Goal: Task Accomplishment & Management: Manage account settings

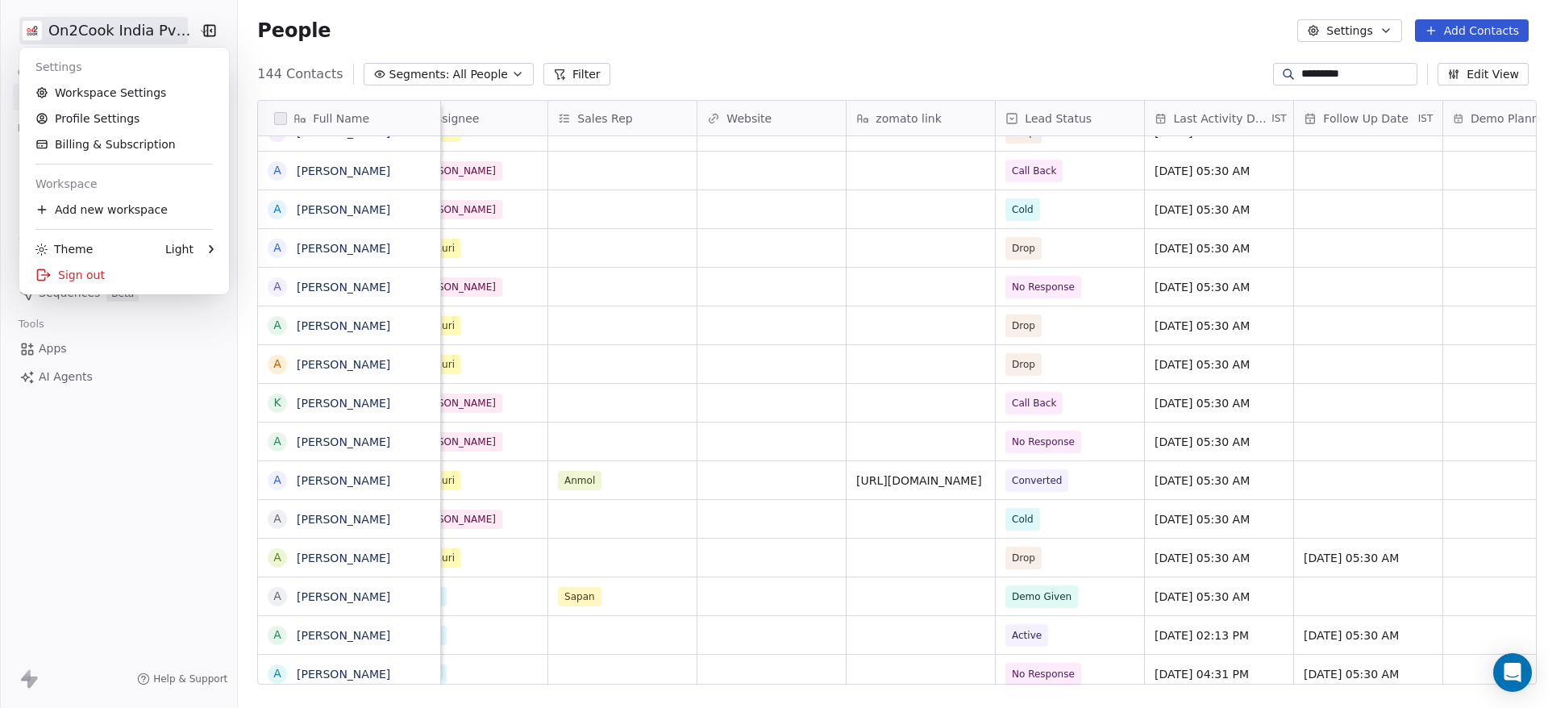
scroll to position [604, 1299]
click at [119, 125] on link "Profile Settings" at bounding box center [124, 119] width 197 height 26
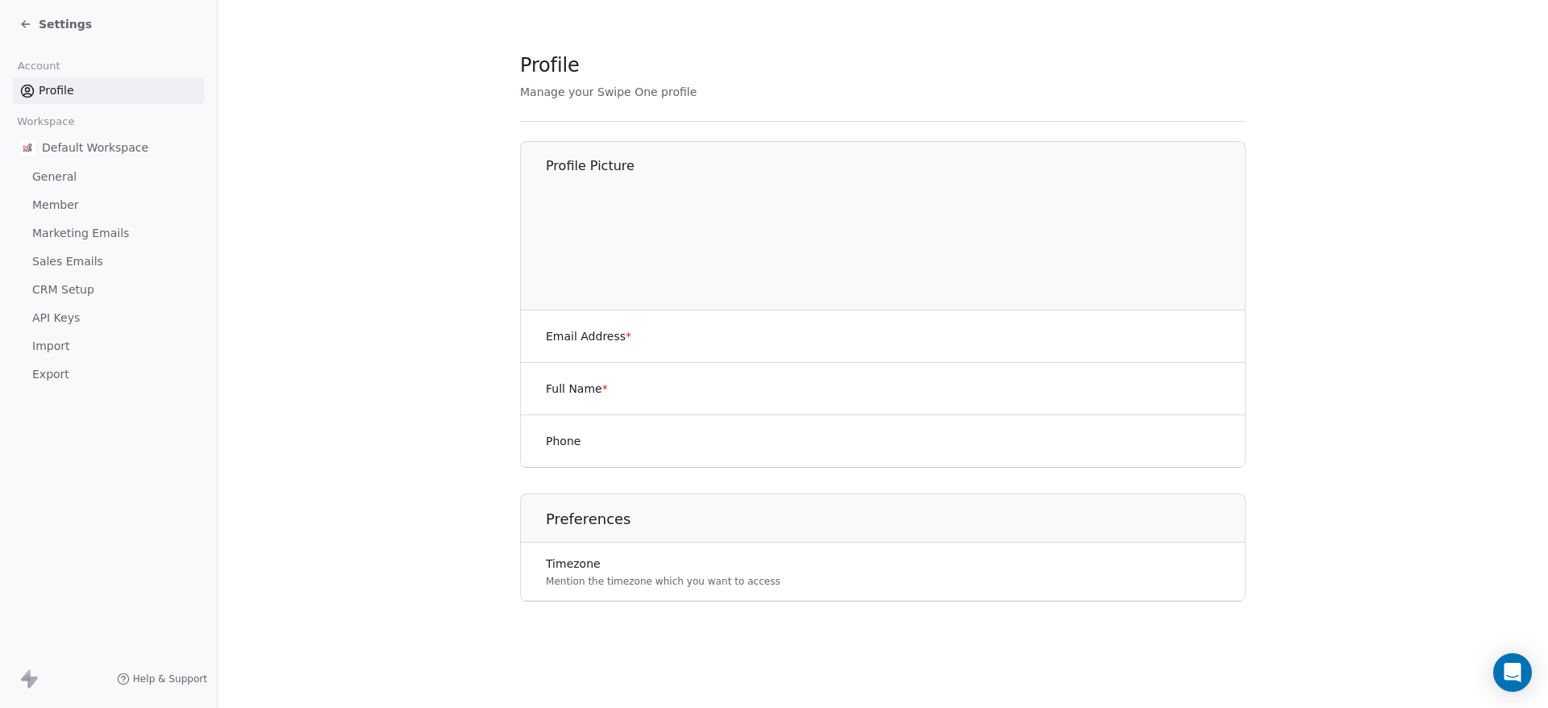
click at [38, 31] on div "Settings" at bounding box center [55, 24] width 73 height 16
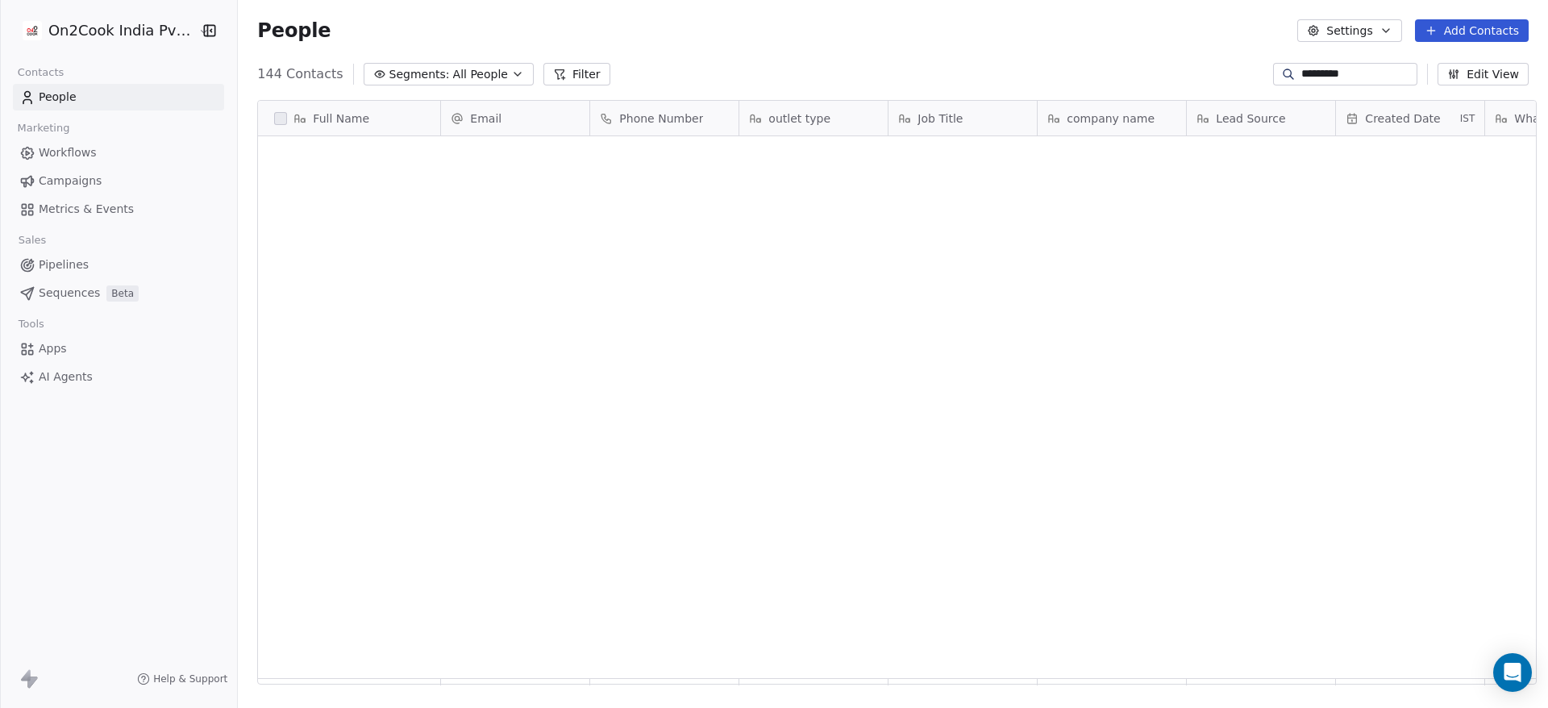
scroll to position [604, 1299]
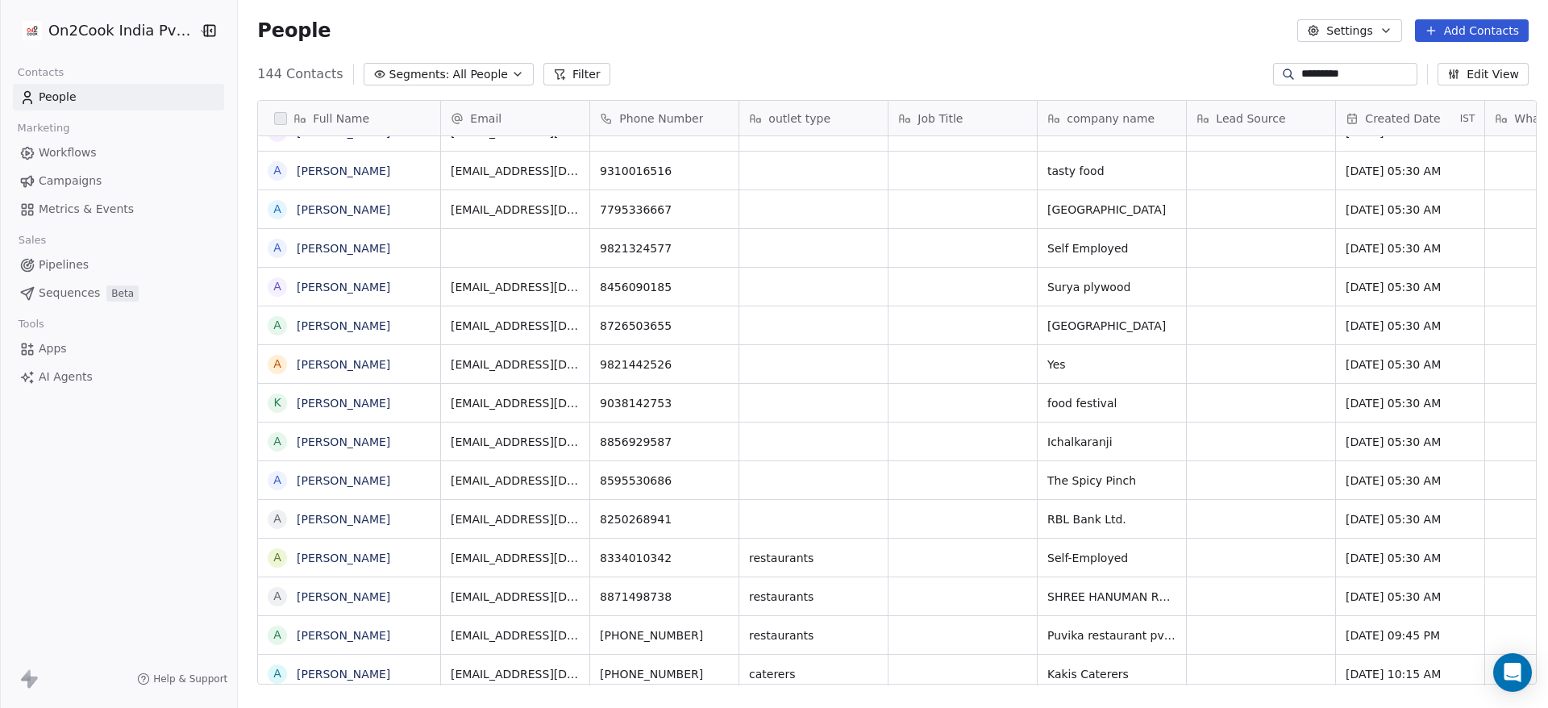
click at [134, 21] on html "On2Cook India Pvt. Ltd. Contacts People Marketing Workflows Campaigns Metrics &…" at bounding box center [774, 354] width 1548 height 708
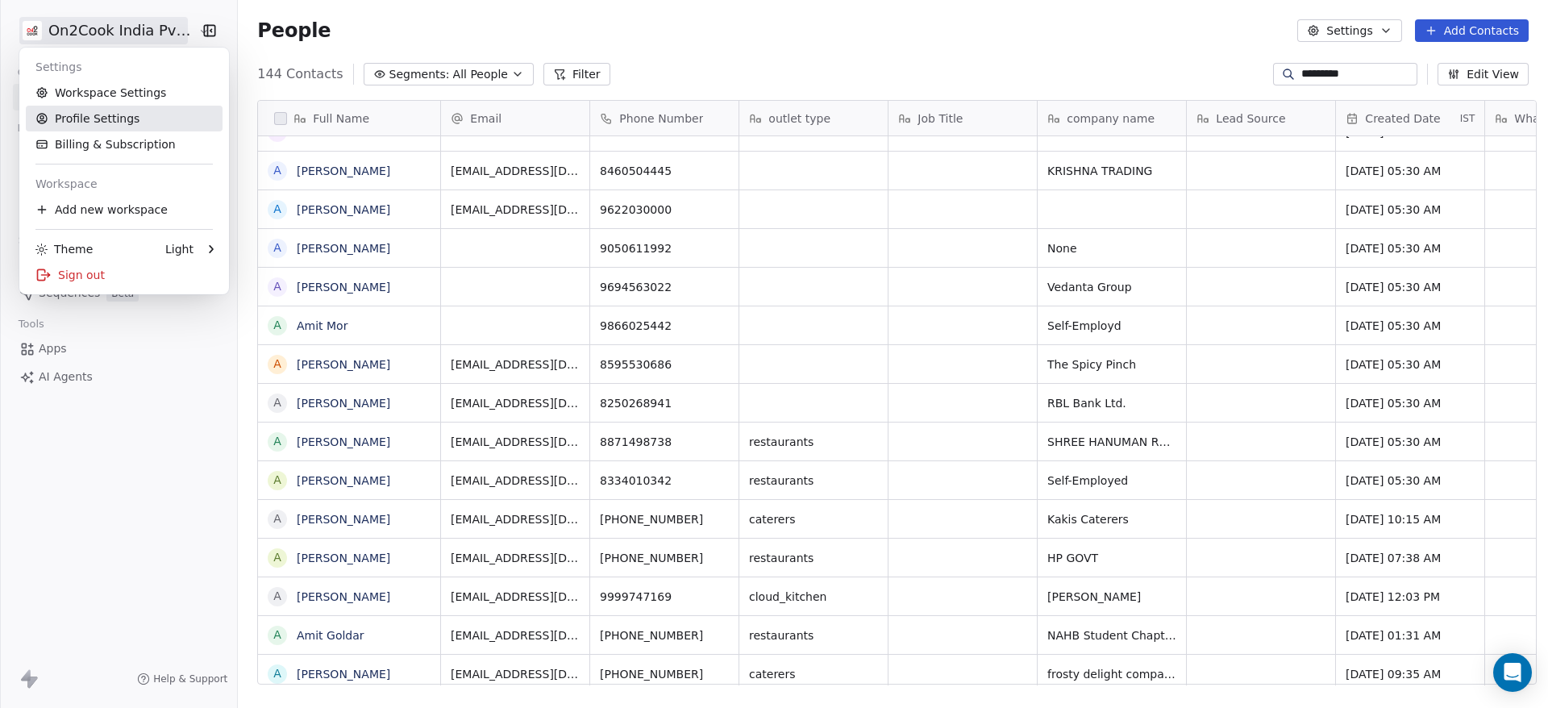
click at [110, 114] on link "Profile Settings" at bounding box center [124, 119] width 197 height 26
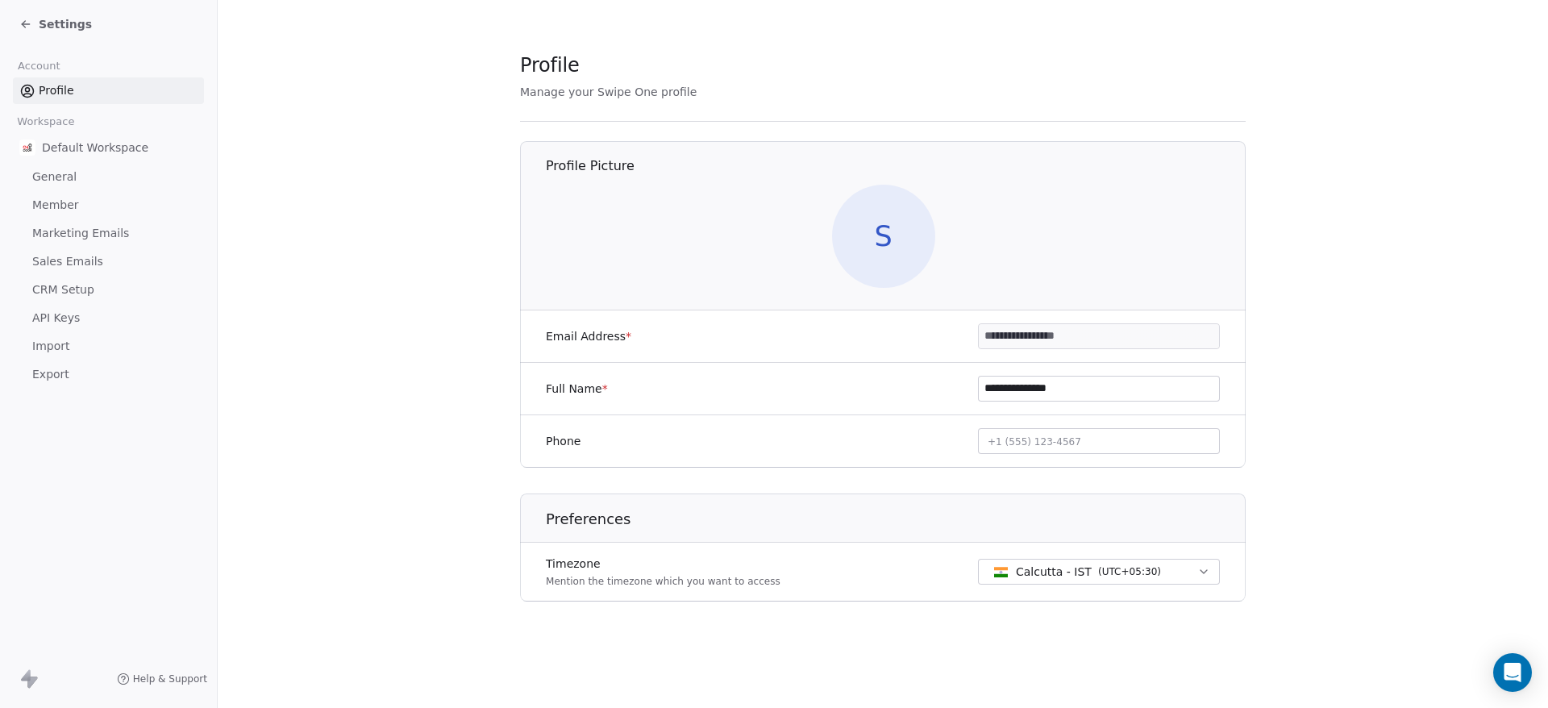
click at [69, 314] on span "API Keys" at bounding box center [56, 318] width 48 height 17
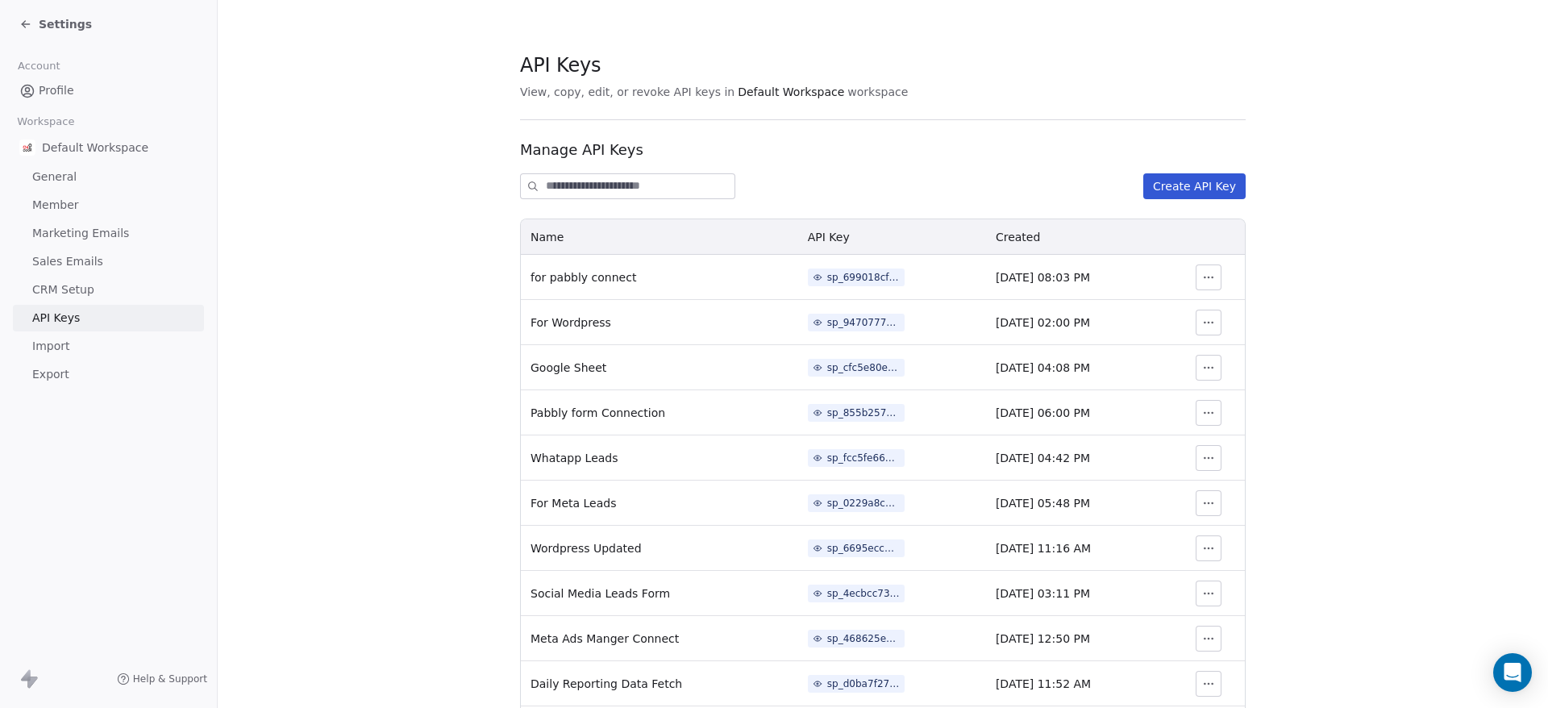
click at [1190, 189] on button "Create API Key" at bounding box center [1194, 186] width 102 height 26
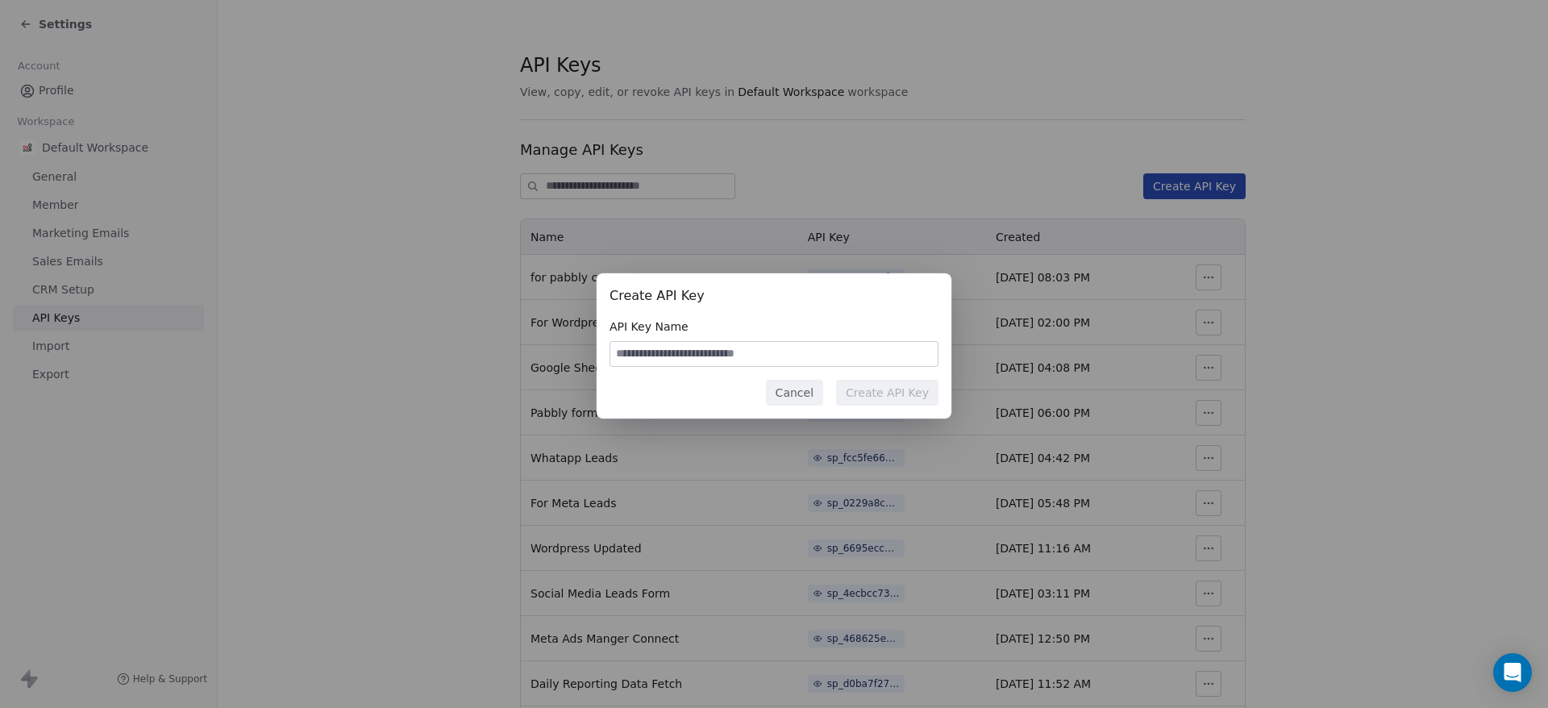
click at [1403, 381] on div "Create API Key API Key Name Cancel Create API Key" at bounding box center [774, 354] width 1548 height 214
